Goal: Task Accomplishment & Management: Use online tool/utility

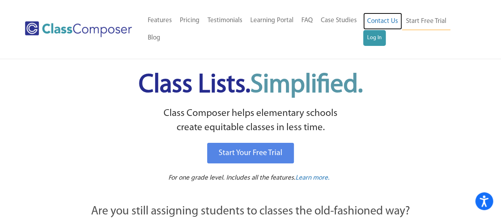
click at [382, 27] on link "Contact Us" at bounding box center [382, 21] width 39 height 17
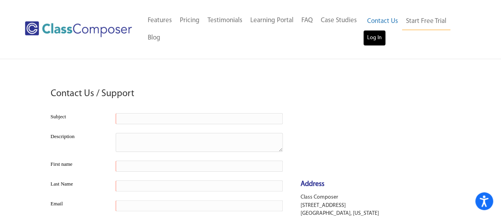
click at [375, 34] on link "Log In" at bounding box center [374, 38] width 23 height 16
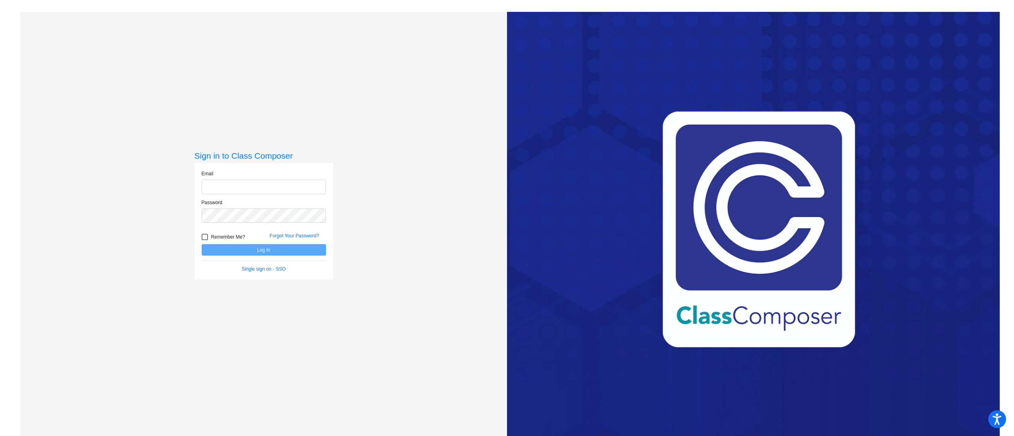
type input "shelby.bacon@irsd.k12.de.us"
click at [280, 251] on button "Log In" at bounding box center [264, 249] width 124 height 11
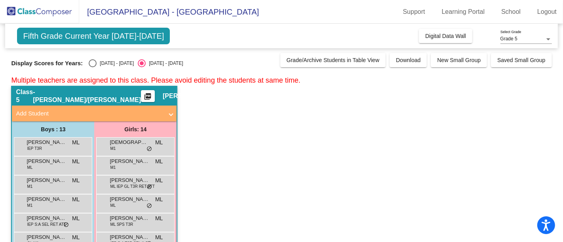
drag, startPoint x: 996, startPoint y: 0, endPoint x: 320, endPoint y: 142, distance: 691.5
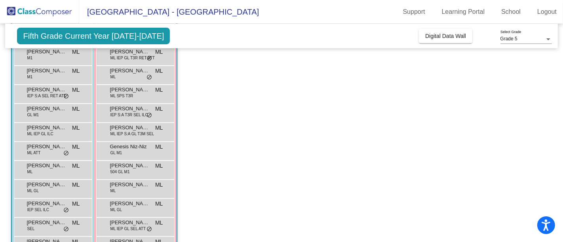
scroll to position [41, 0]
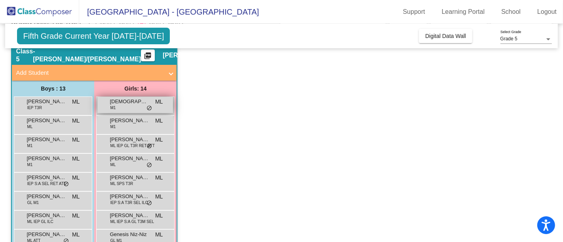
click at [127, 102] on span "Ariana Velasquez de Leon" at bounding box center [130, 102] width 40 height 8
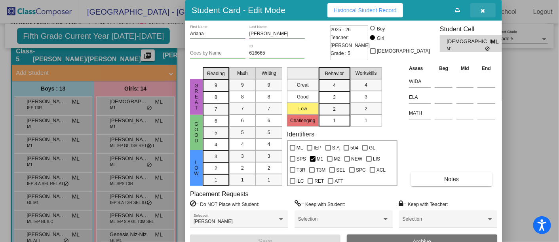
click at [481, 11] on icon "button" at bounding box center [483, 11] width 4 height 6
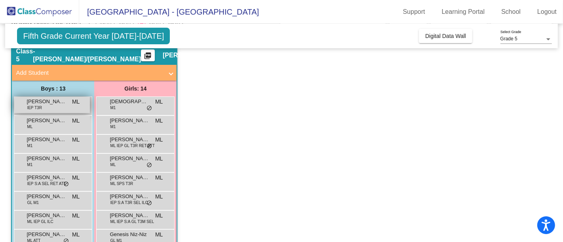
click at [47, 97] on div "Abel McNeil IEP T3R ML lock do_not_disturb_alt" at bounding box center [52, 105] width 76 height 16
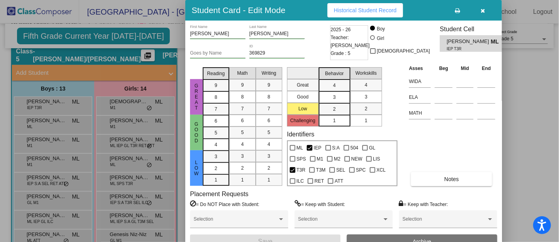
click at [476, 134] on div "Asses Beg Mid End WIDA ELA MATH Notes" at bounding box center [452, 125] width 90 height 122
click at [454, 125] on div "Asses Beg Mid End WIDA ELA MATH Notes" at bounding box center [452, 125] width 90 height 122
click at [469, 173] on button "Notes" at bounding box center [451, 179] width 81 height 14
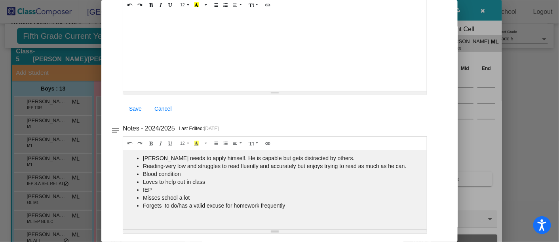
scroll to position [0, 0]
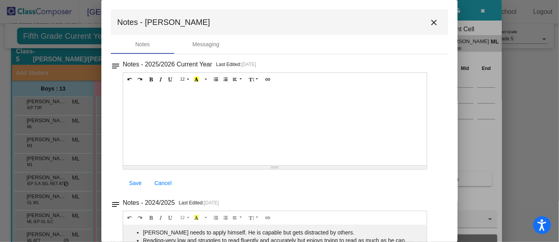
click at [433, 18] on mat-icon "close" at bounding box center [434, 23] width 10 height 10
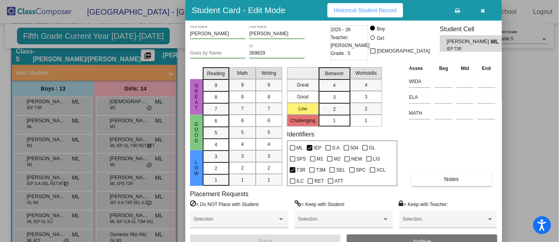
click at [480, 6] on button "button" at bounding box center [482, 10] width 25 height 14
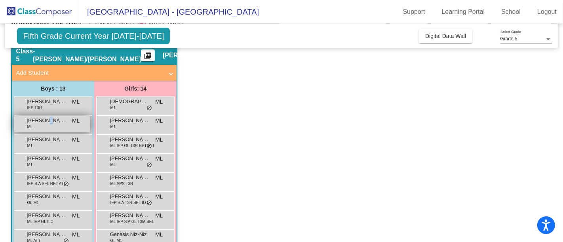
click at [43, 122] on span "Alexis Perez-Santizo" at bounding box center [47, 121] width 40 height 8
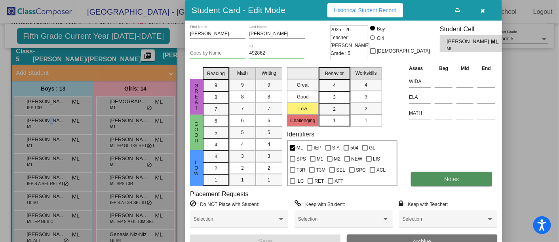
click at [443, 186] on button "Notes" at bounding box center [451, 179] width 81 height 14
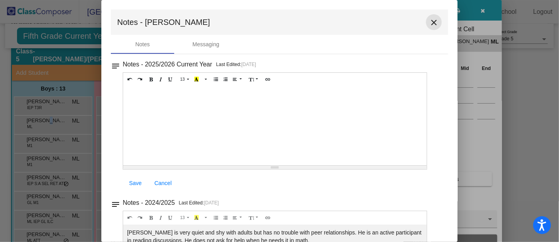
click at [426, 21] on button "close" at bounding box center [434, 22] width 16 height 16
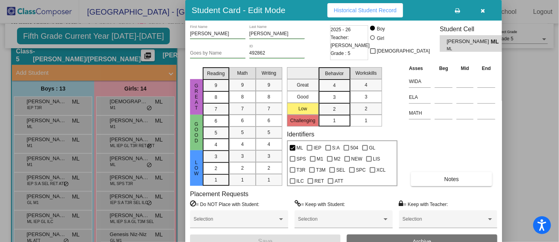
click at [53, 135] on div at bounding box center [279, 121] width 559 height 242
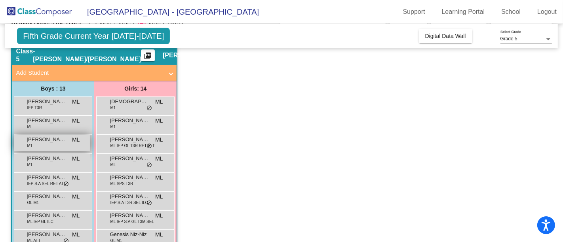
click at [56, 141] on span "Brayan Velasquez-Morales" at bounding box center [47, 140] width 40 height 8
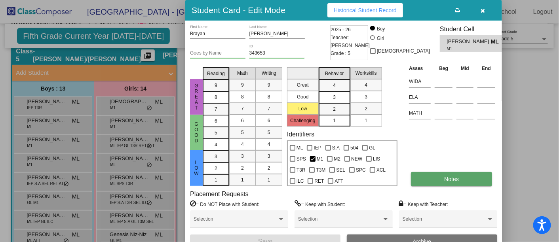
click at [467, 178] on button "Notes" at bounding box center [451, 179] width 81 height 14
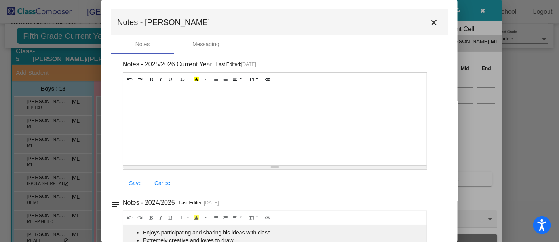
click at [431, 25] on mat-icon "close" at bounding box center [434, 23] width 10 height 10
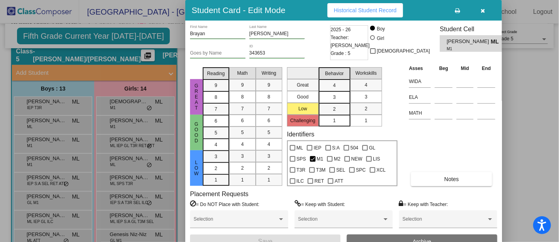
click at [488, 13] on button "button" at bounding box center [482, 10] width 25 height 14
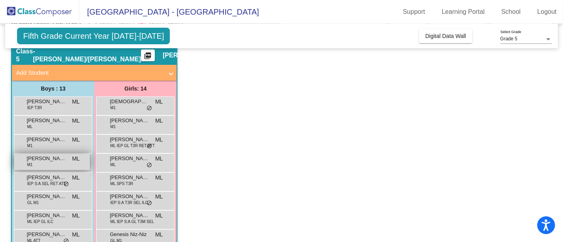
click at [36, 164] on div "Brayden Ramos-Perez M1 ML lock do_not_disturb_alt" at bounding box center [52, 162] width 76 height 16
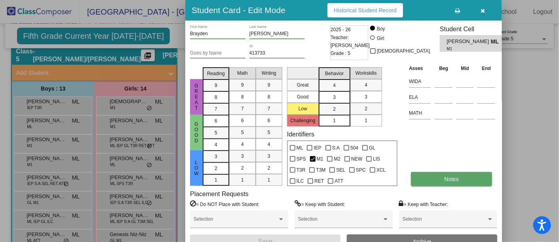
click at [440, 175] on button "Notes" at bounding box center [451, 179] width 81 height 14
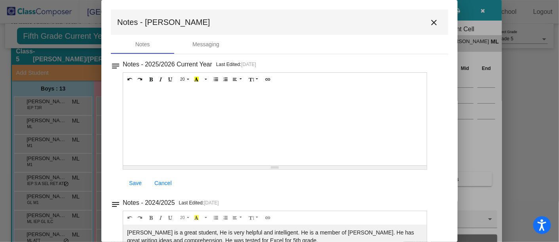
click at [434, 21] on mat-icon "close" at bounding box center [434, 23] width 10 height 10
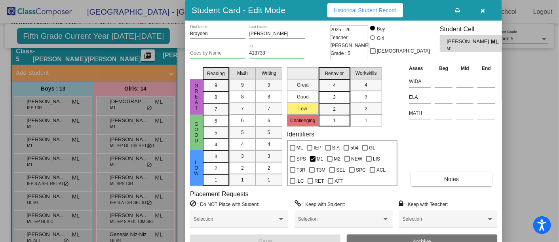
click at [477, 11] on button "button" at bounding box center [482, 10] width 25 height 14
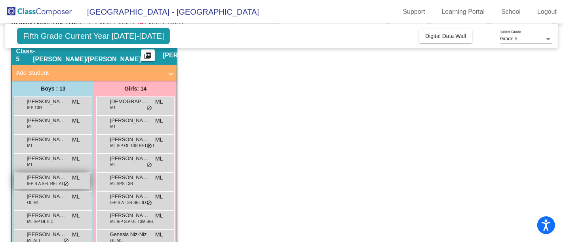
click at [54, 183] on span "IEP S:A SEL RET ATT" at bounding box center [46, 184] width 39 height 6
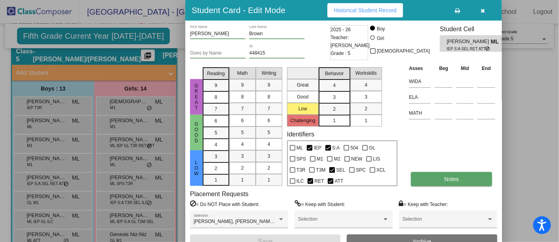
click at [471, 182] on button "Notes" at bounding box center [451, 179] width 81 height 14
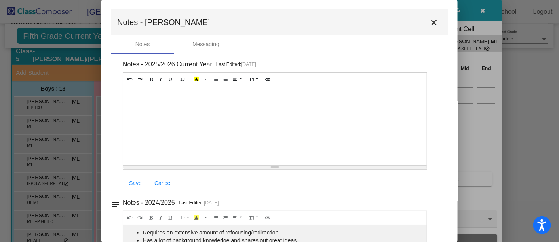
click at [429, 22] on mat-icon "close" at bounding box center [434, 23] width 10 height 10
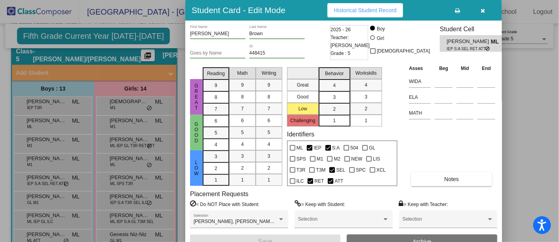
click at [476, 8] on button "button" at bounding box center [482, 10] width 25 height 14
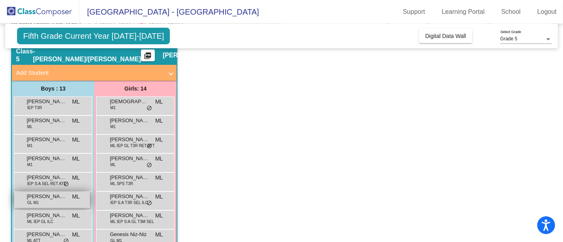
click at [46, 197] on span "Cristofer Lopez-Lopez" at bounding box center [47, 197] width 40 height 8
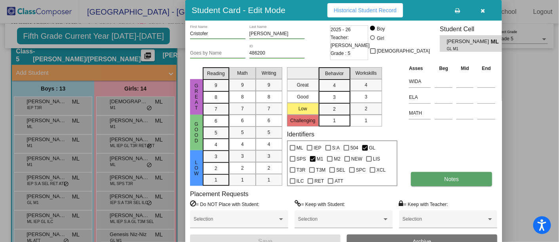
click at [458, 178] on span "Notes" at bounding box center [451, 179] width 15 height 6
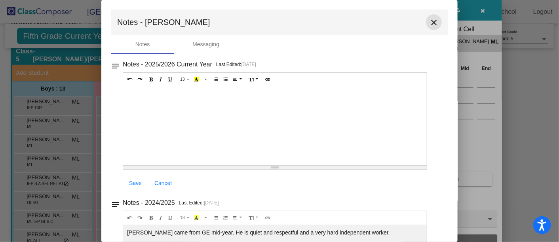
click at [434, 23] on mat-icon "close" at bounding box center [434, 23] width 10 height 10
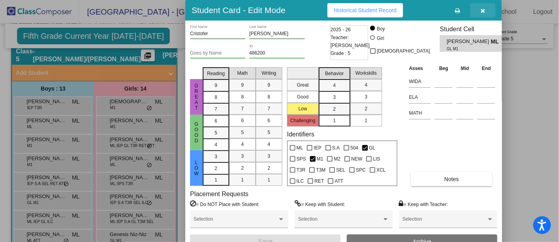
click at [492, 11] on button "button" at bounding box center [482, 10] width 25 height 14
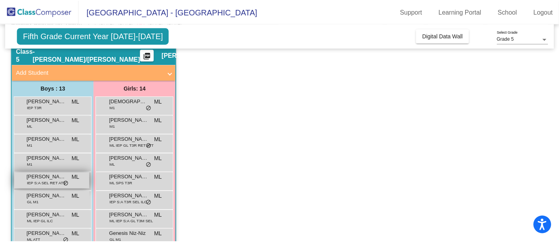
scroll to position [85, 0]
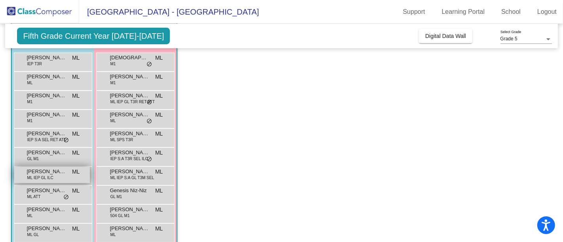
click at [50, 170] on span "Edison Sebastian-Velasquez" at bounding box center [47, 172] width 40 height 8
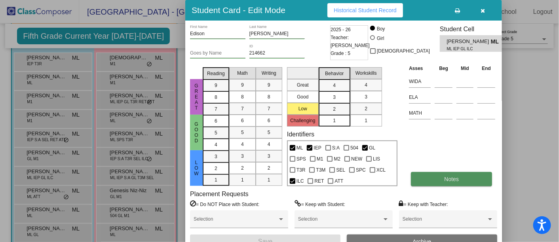
click at [461, 174] on button "Notes" at bounding box center [451, 179] width 81 height 14
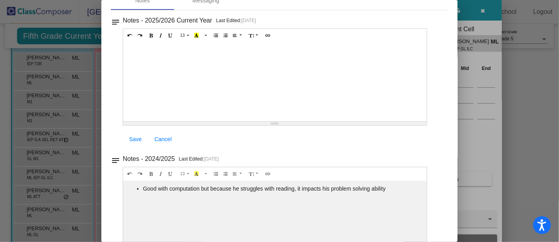
scroll to position [0, 0]
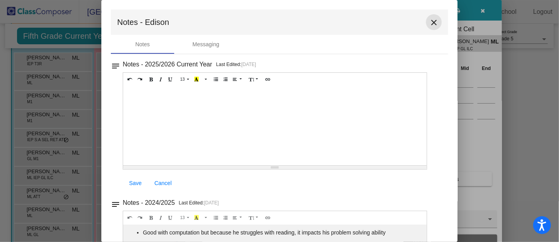
click at [433, 27] on button "close" at bounding box center [434, 22] width 16 height 16
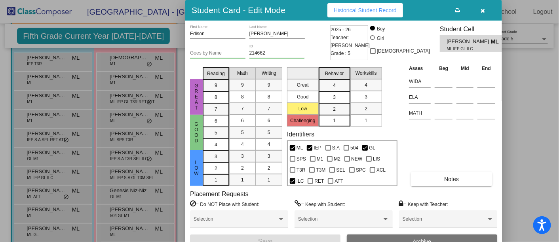
click at [481, 14] on button "button" at bounding box center [482, 10] width 25 height 14
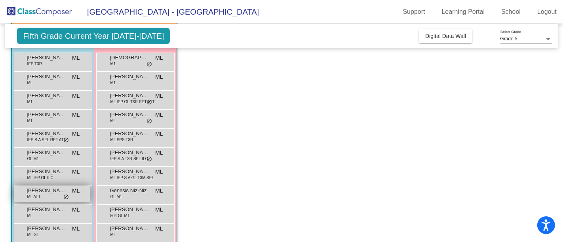
click at [29, 195] on span "ML ATT" at bounding box center [33, 197] width 13 height 6
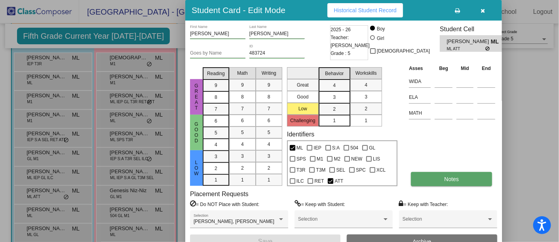
click at [450, 173] on button "Notes" at bounding box center [451, 179] width 81 height 14
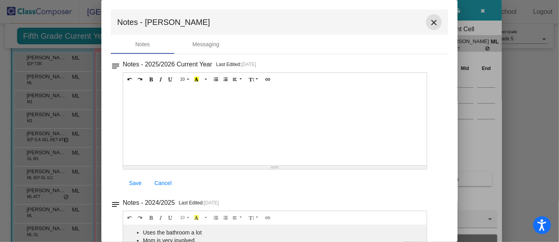
click at [433, 24] on mat-icon "close" at bounding box center [434, 23] width 10 height 10
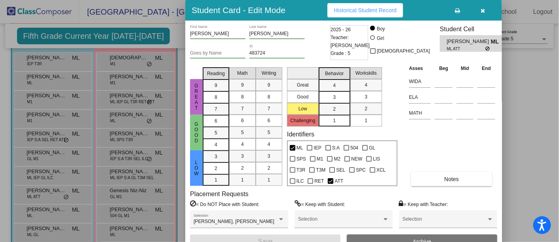
click at [487, 10] on button "button" at bounding box center [482, 10] width 25 height 14
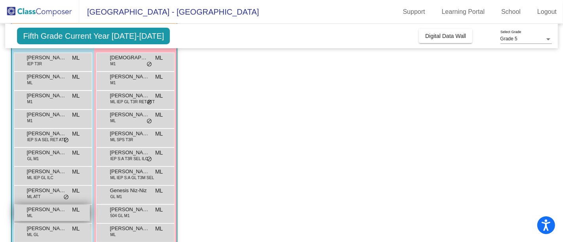
click at [38, 207] on span "Emerson Mazariegos-Osorio" at bounding box center [47, 210] width 40 height 8
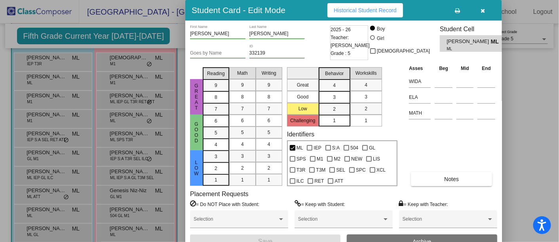
click at [450, 171] on div "Asses Beg Mid End WIDA ELA MATH Notes" at bounding box center [452, 125] width 90 height 122
click at [450, 183] on button "Notes" at bounding box center [451, 179] width 81 height 14
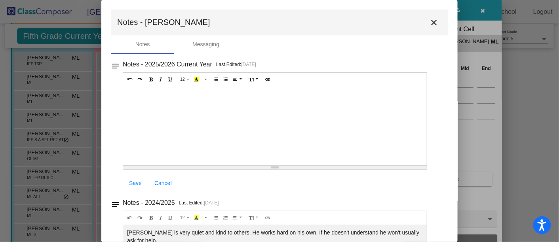
click at [429, 21] on mat-icon "close" at bounding box center [434, 23] width 10 height 10
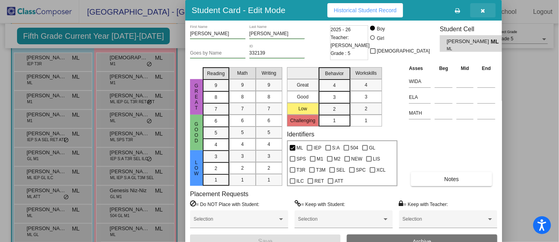
click at [476, 10] on button "button" at bounding box center [482, 10] width 25 height 14
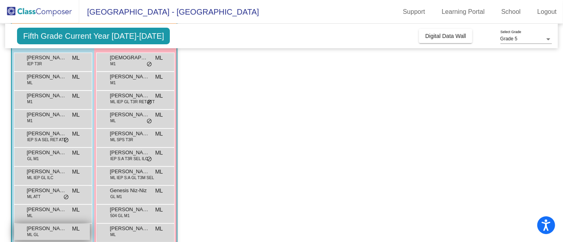
click at [54, 230] on span "Leonel Hernandez-Santizo" at bounding box center [47, 229] width 40 height 8
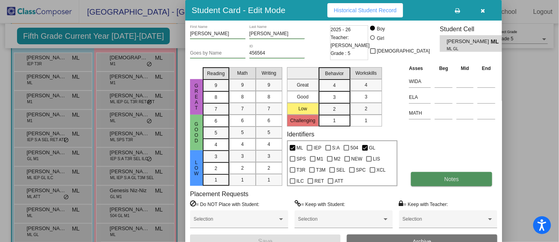
click at [419, 179] on button "Notes" at bounding box center [451, 179] width 81 height 14
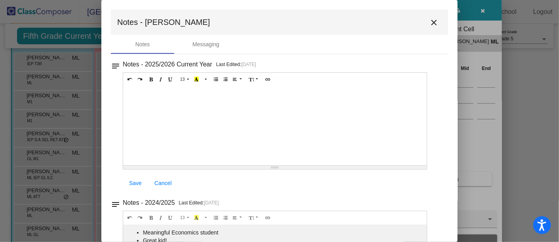
click at [429, 22] on mat-icon "close" at bounding box center [434, 23] width 10 height 10
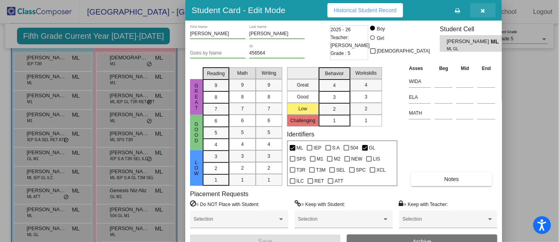
click at [485, 11] on button "button" at bounding box center [482, 10] width 25 height 14
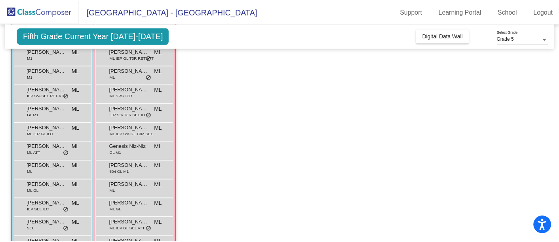
scroll to position [173, 0]
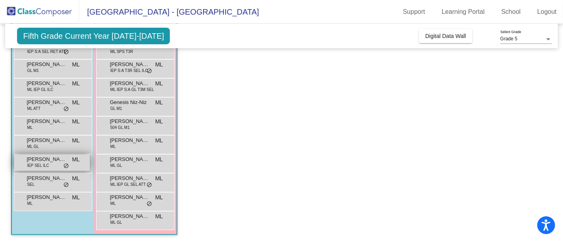
click at [44, 161] on span "Lorenza Fryberger" at bounding box center [47, 160] width 40 height 8
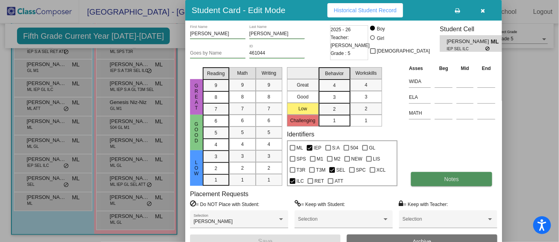
click at [426, 178] on button "Notes" at bounding box center [451, 179] width 81 height 14
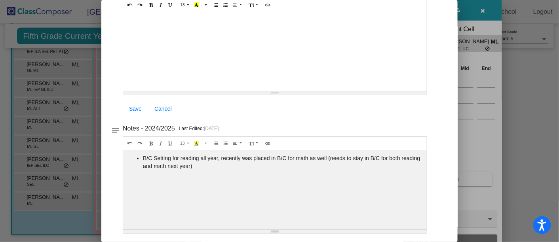
scroll to position [0, 0]
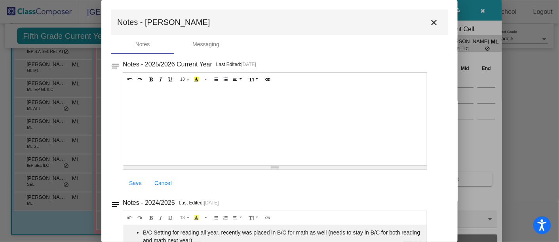
click at [436, 25] on button "close" at bounding box center [434, 22] width 16 height 16
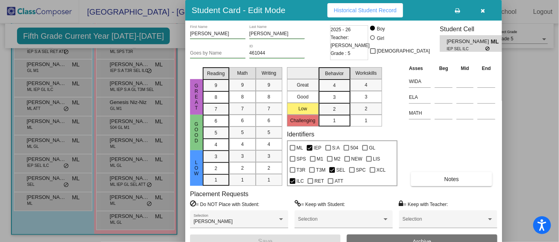
click at [484, 14] on button "button" at bounding box center [482, 10] width 25 height 14
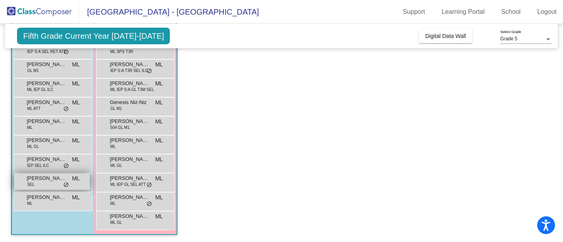
click at [43, 179] on span "Richard Sanner" at bounding box center [47, 179] width 40 height 8
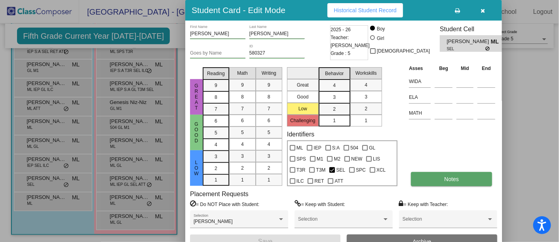
click at [481, 181] on button "Notes" at bounding box center [451, 179] width 81 height 14
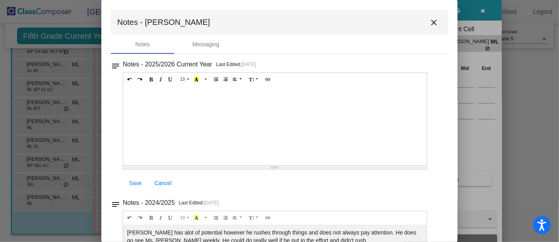
click at [433, 19] on mat-icon "close" at bounding box center [434, 23] width 10 height 10
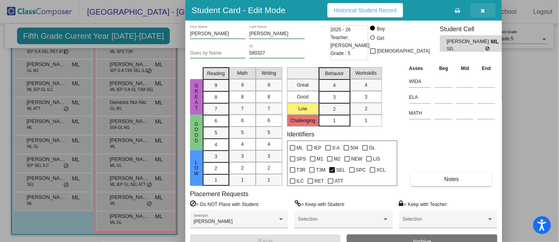
click at [486, 5] on button "button" at bounding box center [482, 10] width 25 height 14
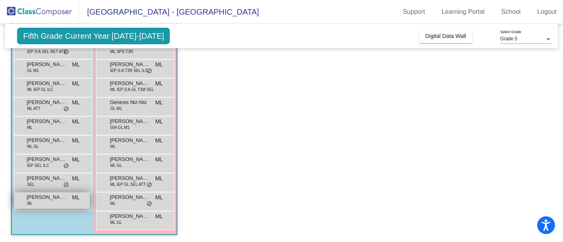
click at [38, 200] on span "Yonatan Luis Lorenzo" at bounding box center [47, 198] width 40 height 8
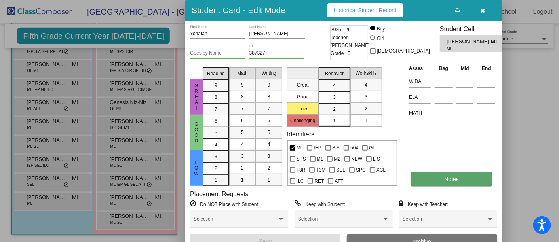
click at [439, 175] on button "Notes" at bounding box center [451, 179] width 81 height 14
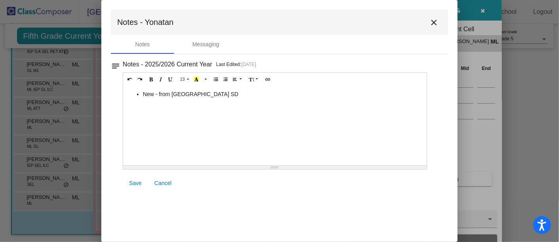
click at [434, 25] on mat-icon "close" at bounding box center [434, 23] width 10 height 10
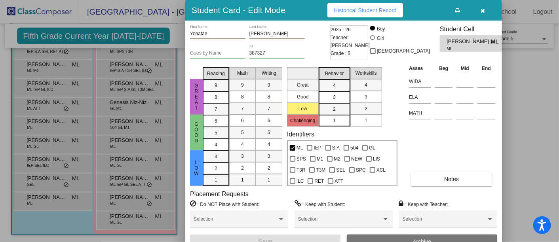
click at [482, 9] on icon "button" at bounding box center [483, 11] width 4 height 6
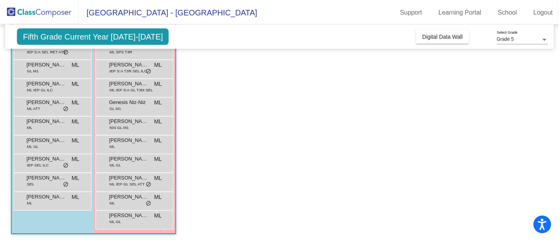
scroll to position [85, 0]
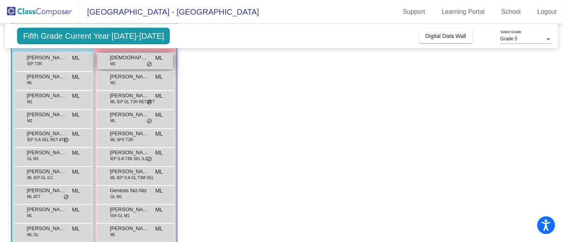
click at [126, 64] on div "Ariana Velasquez de Leon M1 ML lock do_not_disturb_alt" at bounding box center [135, 61] width 76 height 16
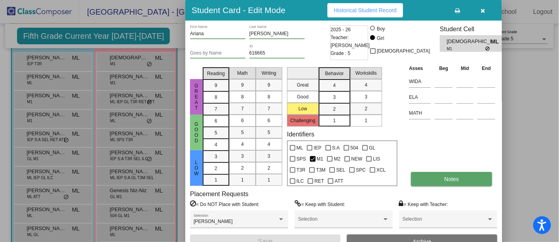
click at [449, 177] on span "Notes" at bounding box center [451, 179] width 15 height 6
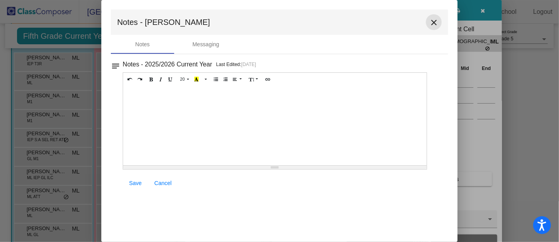
click at [431, 20] on mat-icon "close" at bounding box center [434, 23] width 10 height 10
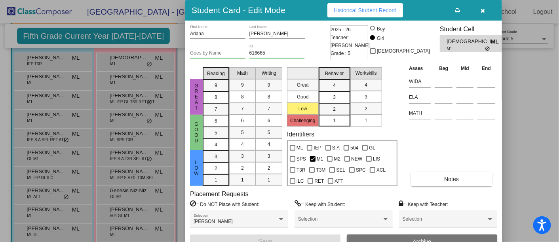
click at [476, 10] on button "button" at bounding box center [482, 10] width 25 height 14
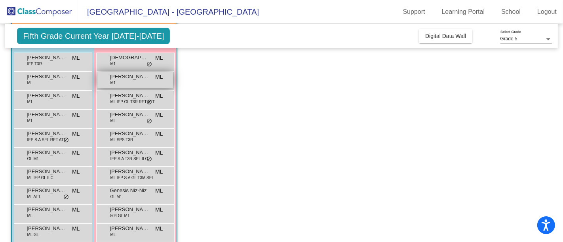
click at [120, 75] on span "Ashley Ortiz-Perez" at bounding box center [130, 77] width 40 height 8
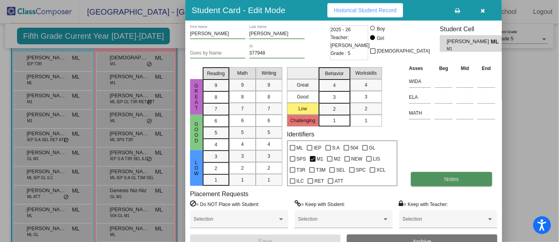
click at [451, 172] on button "Notes" at bounding box center [451, 179] width 81 height 14
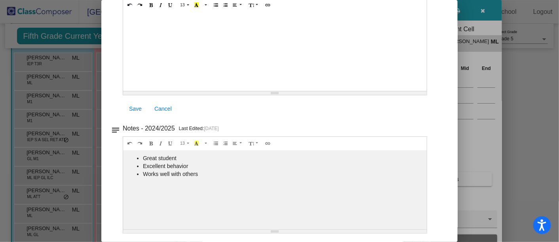
scroll to position [0, 0]
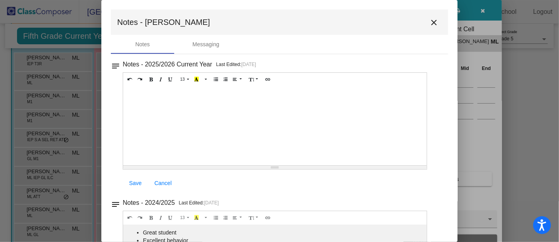
click at [437, 25] on button "close" at bounding box center [434, 22] width 16 height 16
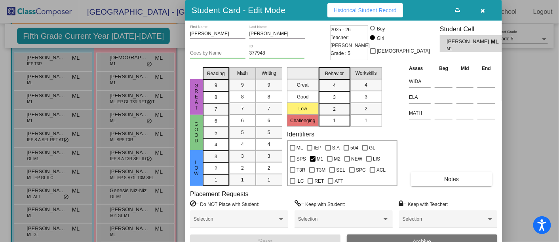
click at [485, 12] on icon "button" at bounding box center [483, 11] width 4 height 6
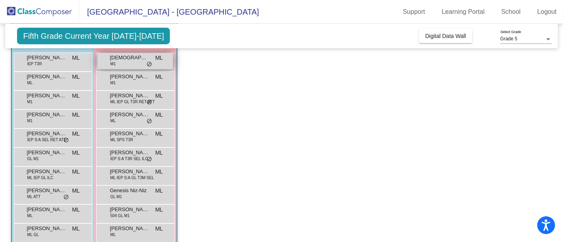
click at [131, 59] on span "Ariana Velasquez de Leon" at bounding box center [130, 58] width 40 height 8
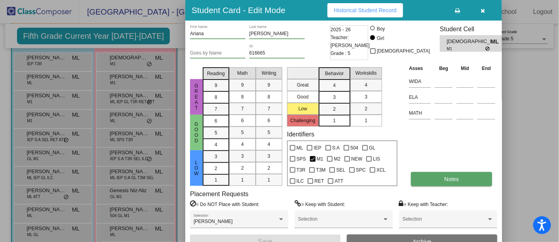
click at [435, 182] on button "Notes" at bounding box center [451, 179] width 81 height 14
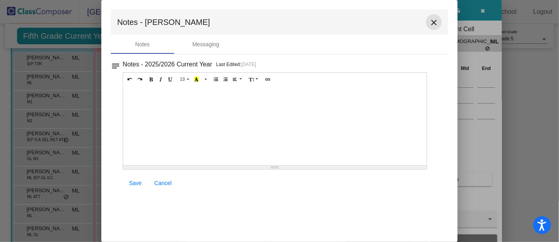
click at [432, 19] on mat-icon "close" at bounding box center [434, 23] width 10 height 10
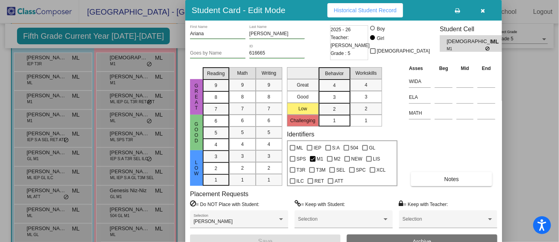
click at [482, 10] on icon "button" at bounding box center [483, 11] width 4 height 6
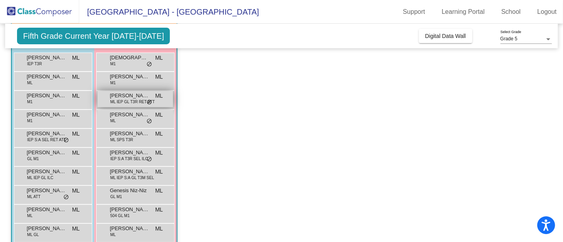
click at [127, 105] on div "Darolyn Sanchez-Ordonez ML IEP GL T3R RET ATT ML lock do_not_disturb_alt" at bounding box center [135, 99] width 76 height 16
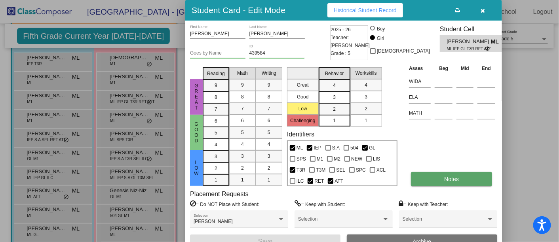
click at [433, 181] on button "Notes" at bounding box center [451, 179] width 81 height 14
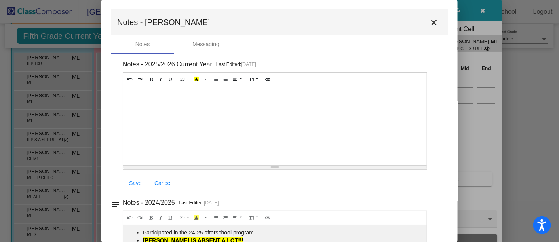
click at [434, 25] on mat-icon "close" at bounding box center [434, 23] width 10 height 10
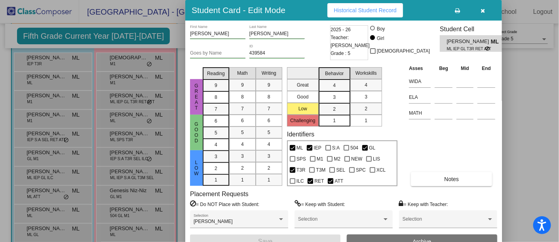
click at [482, 15] on button "button" at bounding box center [482, 10] width 25 height 14
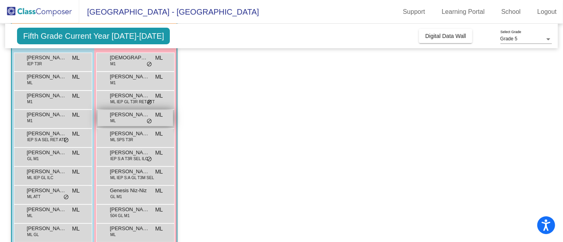
click at [131, 121] on div "Dayana Ramos-Chavez ML ML lock do_not_disturb_alt" at bounding box center [135, 118] width 76 height 16
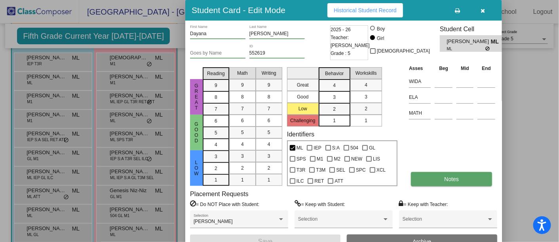
click at [457, 176] on span "Notes" at bounding box center [451, 179] width 15 height 6
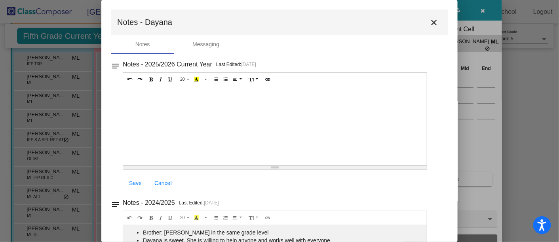
click at [430, 23] on mat-icon "close" at bounding box center [434, 23] width 10 height 10
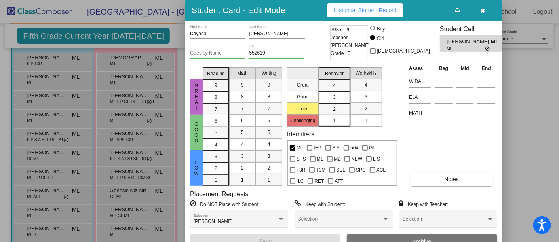
click at [489, 10] on button "button" at bounding box center [482, 10] width 25 height 14
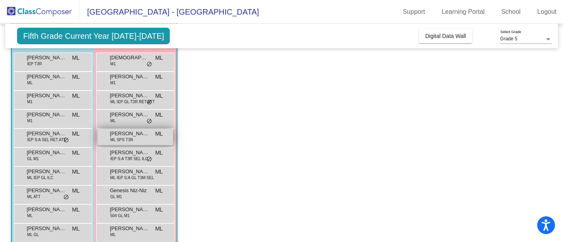
click at [124, 138] on span "ML SPS T3R" at bounding box center [121, 140] width 23 height 6
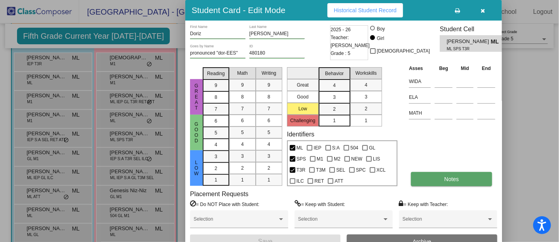
click at [461, 176] on button "Notes" at bounding box center [451, 179] width 81 height 14
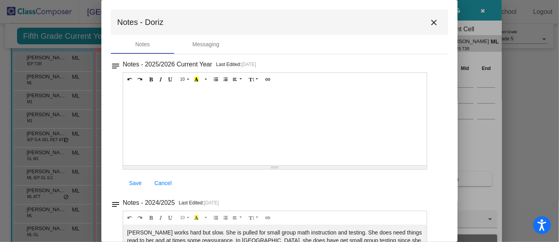
click at [429, 21] on mat-icon "close" at bounding box center [434, 23] width 10 height 10
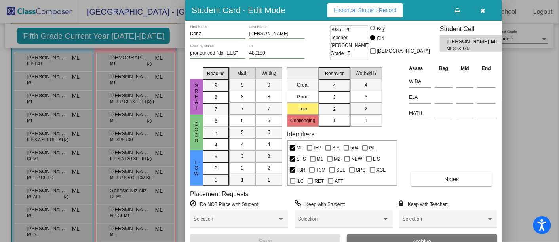
click at [481, 15] on button "button" at bounding box center [482, 10] width 25 height 14
